Goal: Find specific page/section: Find specific page/section

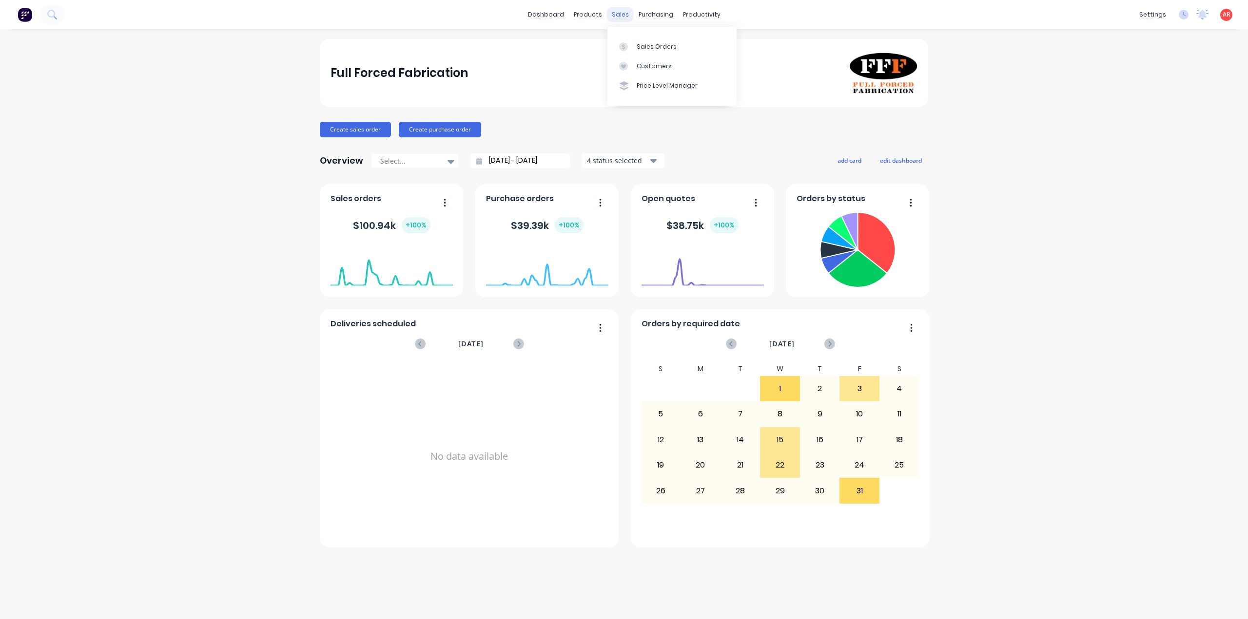
click at [621, 12] on div "sales" at bounding box center [620, 14] width 27 height 15
click at [644, 42] on div "Sales Orders" at bounding box center [656, 46] width 40 height 9
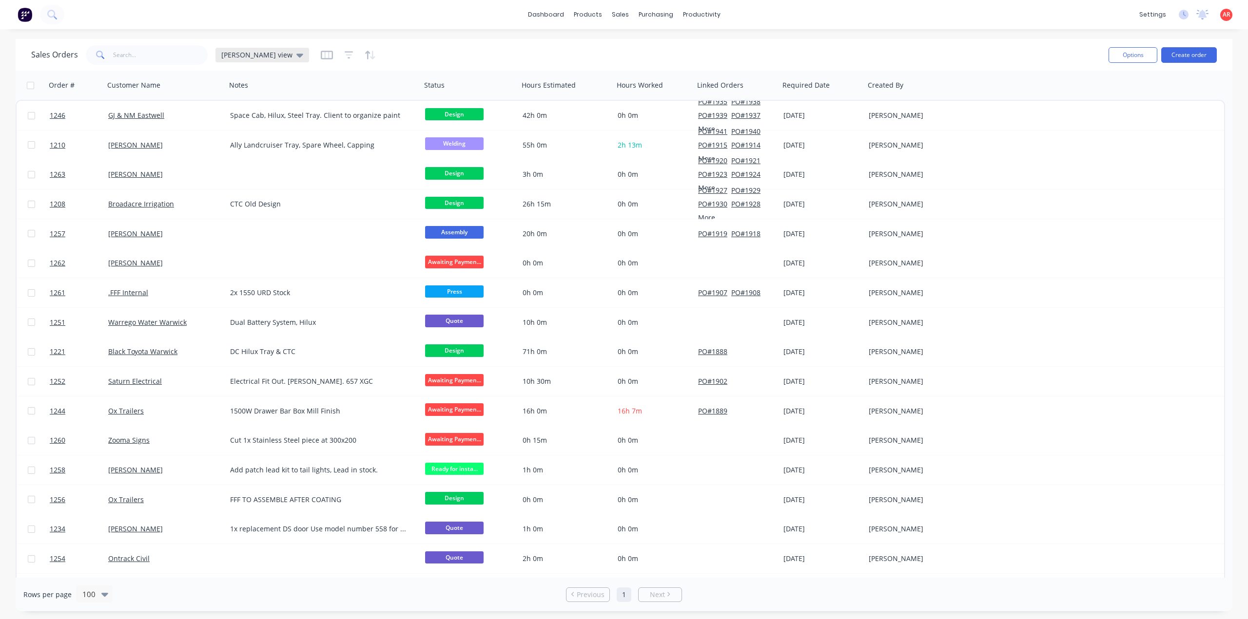
click at [296, 52] on icon at bounding box center [299, 55] width 7 height 11
click at [423, 55] on div "Sales Orders Andrews view" at bounding box center [565, 55] width 1069 height 24
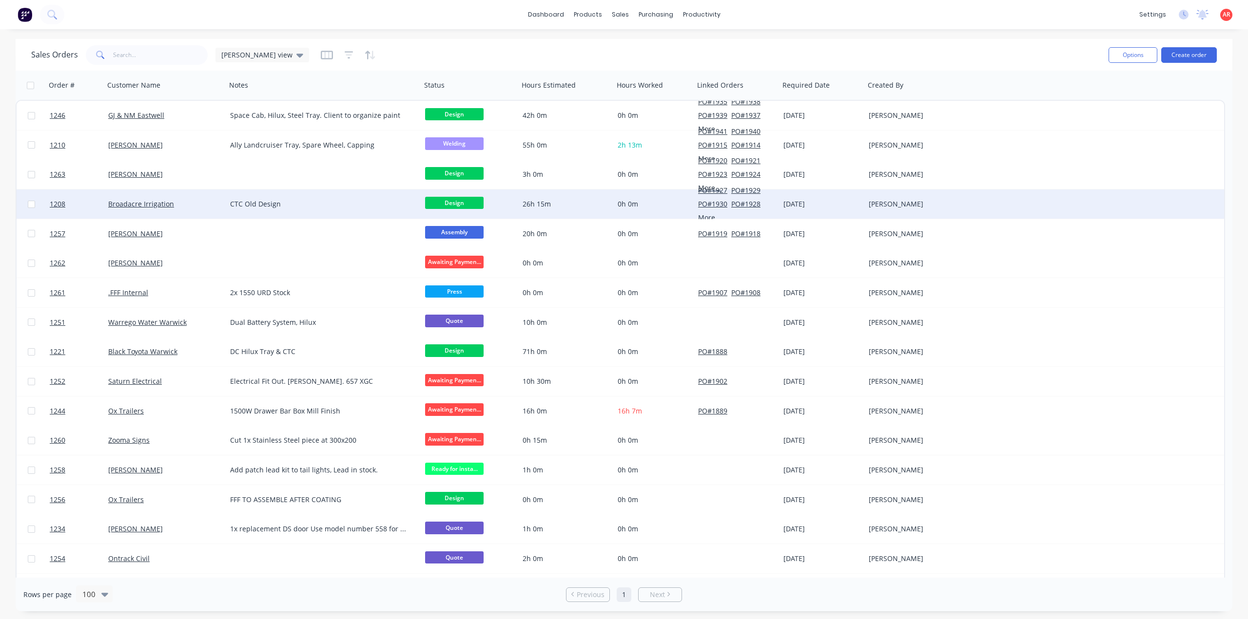
click at [161, 209] on div "Broadacre Irrigation" at bounding box center [162, 204] width 108 height 10
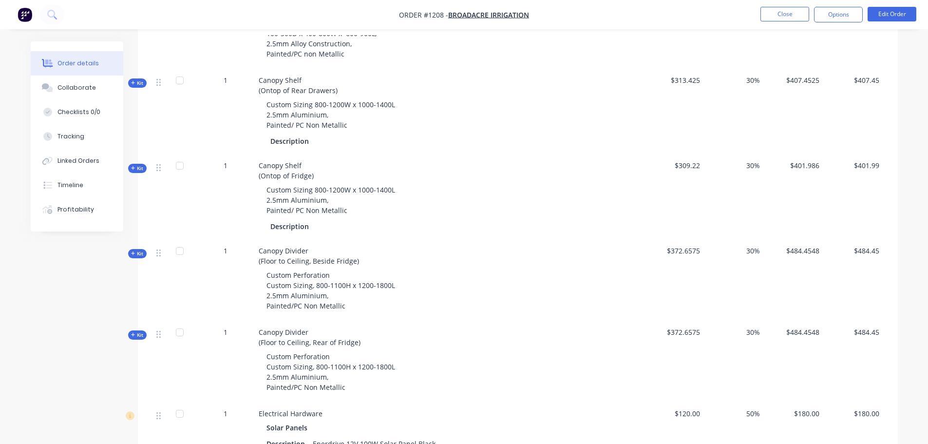
scroll to position [790, 0]
